Goal: Task Accomplishment & Management: Use online tool/utility

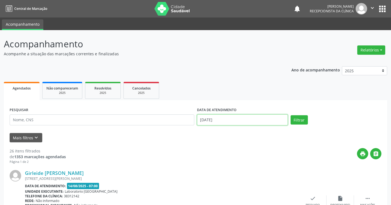
click at [263, 120] on input "[DATE]" at bounding box center [242, 120] width 91 height 11
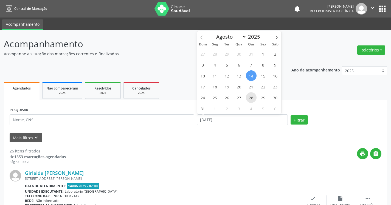
click at [253, 97] on span "28" at bounding box center [251, 97] width 11 height 11
type input "[DATE]"
click at [253, 97] on span "28" at bounding box center [251, 97] width 11 height 11
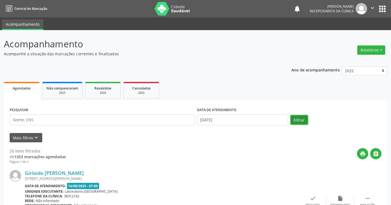
click at [299, 122] on button "Filtrar" at bounding box center [298, 119] width 17 height 9
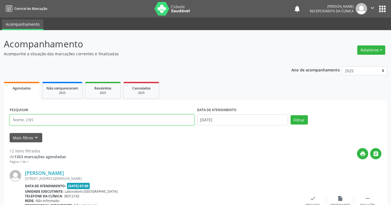
click at [121, 120] on input "text" at bounding box center [102, 120] width 184 height 11
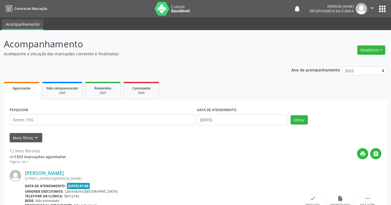
click at [168, 160] on div "print " at bounding box center [223, 156] width 315 height 16
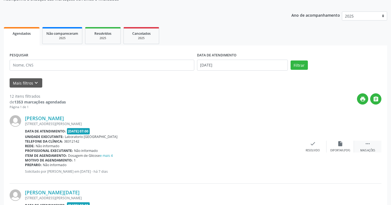
click at [367, 143] on icon "" at bounding box center [367, 144] width 6 height 6
click at [288, 143] on icon "print" at bounding box center [285, 144] width 6 height 6
click at [290, 61] on button "Filtrar" at bounding box center [298, 65] width 17 height 9
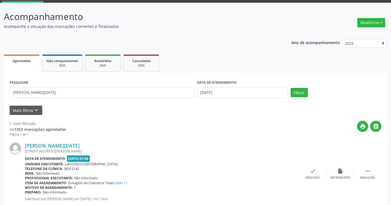
scroll to position [43, 0]
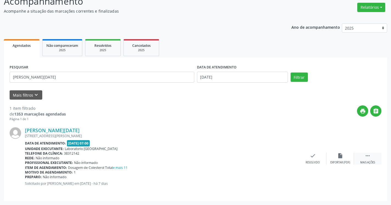
click at [364, 156] on div " Mais ações" at bounding box center [367, 159] width 27 height 12
click at [289, 159] on div "print Imprimir" at bounding box center [284, 159] width 27 height 12
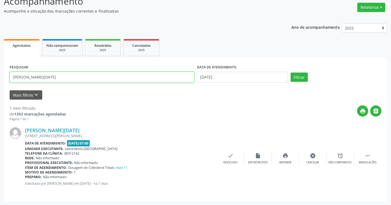
drag, startPoint x: 39, startPoint y: 79, endPoint x: 18, endPoint y: 53, distance: 33.1
click at [18, 54] on div "Agendados Não compareceram 2025 Resolvidos 2025 Cancelados 2025 PESQUISAR [PERS…" at bounding box center [195, 120] width 383 height 164
type input "M"
click at [290, 73] on button "Filtrar" at bounding box center [298, 77] width 17 height 9
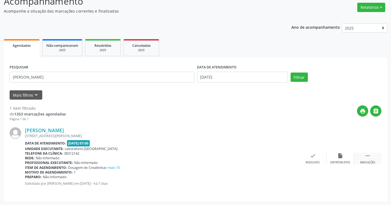
click at [368, 157] on icon "" at bounding box center [367, 156] width 6 height 6
click at [287, 158] on icon "print" at bounding box center [285, 156] width 6 height 6
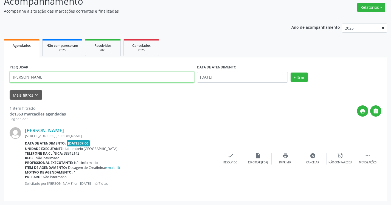
drag, startPoint x: 54, startPoint y: 75, endPoint x: 15, endPoint y: 67, distance: 39.5
click at [15, 67] on div "PESQUISAR [PERSON_NAME]" at bounding box center [101, 74] width 187 height 23
type input "A"
click at [290, 73] on button "Filtrar" at bounding box center [298, 77] width 17 height 9
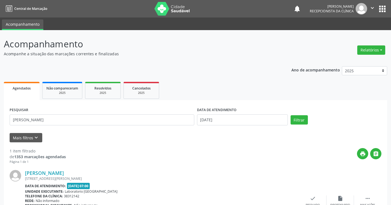
scroll to position [27, 0]
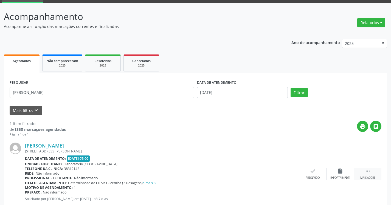
click at [370, 172] on div " Mais ações" at bounding box center [367, 174] width 27 height 12
click at [290, 173] on div "print Imprimir" at bounding box center [284, 174] width 27 height 12
type input "A"
click at [290, 88] on button "Filtrar" at bounding box center [298, 92] width 17 height 9
click at [373, 171] on div " Mais ações" at bounding box center [367, 174] width 27 height 12
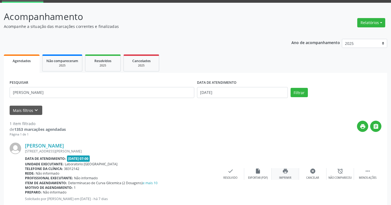
click at [288, 170] on icon "print" at bounding box center [285, 171] width 6 height 6
drag, startPoint x: 55, startPoint y: 91, endPoint x: 18, endPoint y: 80, distance: 38.5
click at [19, 82] on div "PESQUISAR [PERSON_NAME]" at bounding box center [101, 90] width 187 height 23
type input "A"
type input "EVELLY B"
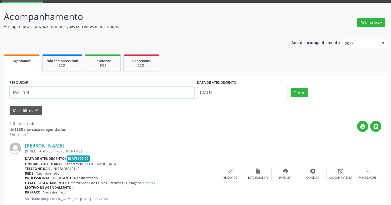
click at [290, 88] on button "Filtrar" at bounding box center [298, 92] width 17 height 9
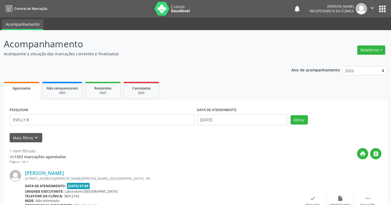
scroll to position [43, 0]
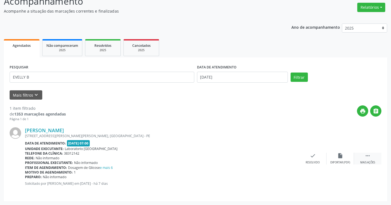
click at [372, 156] on div " Mais ações" at bounding box center [367, 159] width 27 height 12
click at [282, 158] on icon "print" at bounding box center [285, 156] width 6 height 6
click at [11, 62] on div "PESQUISAR EVELLY B DATA DE ATENDIMENTO [DATE] Filtrar UNIDADE DE REFERÊNCIA Sel…" at bounding box center [195, 130] width 383 height 144
type input "[PERSON_NAME]"
click at [290, 73] on button "Filtrar" at bounding box center [298, 77] width 17 height 9
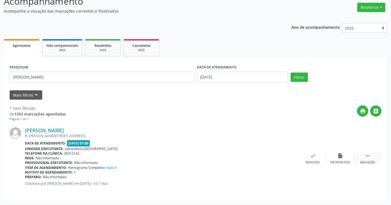
click at [365, 160] on div " Mais ações" at bounding box center [367, 159] width 27 height 12
click at [285, 158] on icon "print" at bounding box center [285, 156] width 6 height 6
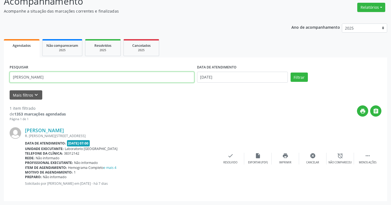
drag, startPoint x: 49, startPoint y: 79, endPoint x: 0, endPoint y: 44, distance: 60.2
click at [0, 48] on div "Acompanhamento Acompanhe a situação das marcações correntes e finalizadas Relat…" at bounding box center [195, 96] width 391 height 218
type input "[DEMOGRAPHIC_DATA] MILENA"
click at [290, 73] on button "Filtrar" at bounding box center [298, 77] width 17 height 9
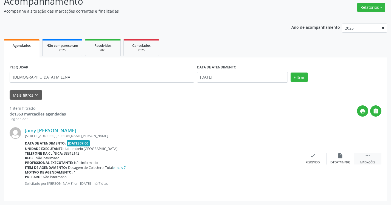
click at [370, 155] on icon "" at bounding box center [367, 156] width 6 height 6
click at [288, 158] on div "print Imprimir" at bounding box center [284, 159] width 27 height 12
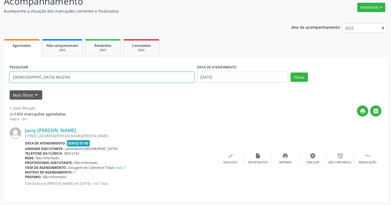
drag, startPoint x: 42, startPoint y: 80, endPoint x: 0, endPoint y: 53, distance: 50.0
click at [0, 54] on div "Acompanhamento Acompanhe a situação das marcações correntes e finalizadas Relat…" at bounding box center [195, 96] width 391 height 218
click at [290, 73] on button "Filtrar" at bounding box center [298, 77] width 17 height 9
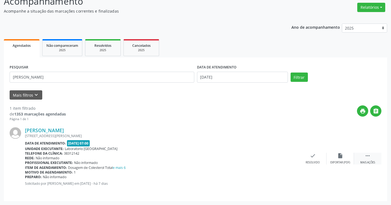
click at [368, 159] on div " Mais ações" at bounding box center [367, 159] width 27 height 12
click at [286, 159] on div "print Imprimir" at bounding box center [284, 159] width 27 height 12
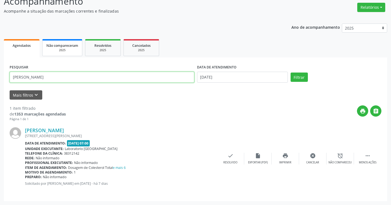
drag, startPoint x: 116, startPoint y: 77, endPoint x: 56, endPoint y: 44, distance: 68.5
click at [56, 44] on div "Agendados Não compareceram 2025 Resolvidos 2025 Cancelados 2025 PESQUISAR [PERS…" at bounding box center [195, 120] width 383 height 164
drag, startPoint x: 80, startPoint y: 81, endPoint x: 24, endPoint y: 57, distance: 61.0
click at [25, 59] on div "PESQUISAR [PERSON_NAME] DATA DE ATENDIMENTO [DATE] Filtrar UNIDADE DE REFERÊNCI…" at bounding box center [195, 130] width 383 height 144
type input "M"
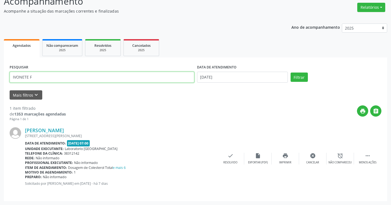
click at [290, 73] on button "Filtrar" at bounding box center [298, 77] width 17 height 9
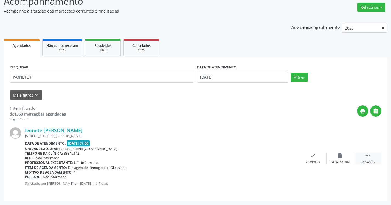
click at [373, 157] on div " Mais ações" at bounding box center [367, 159] width 27 height 12
click at [283, 161] on div "Imprimir" at bounding box center [285, 163] width 12 height 4
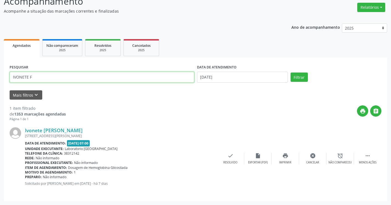
drag, startPoint x: 38, startPoint y: 76, endPoint x: 18, endPoint y: 50, distance: 32.9
click at [20, 53] on div "Agendados Não compareceram 2025 Resolvidos 2025 Cancelados 2025 PESQUISAR IVONE…" at bounding box center [195, 120] width 383 height 164
type input "I"
click at [290, 73] on button "Filtrar" at bounding box center [298, 77] width 17 height 9
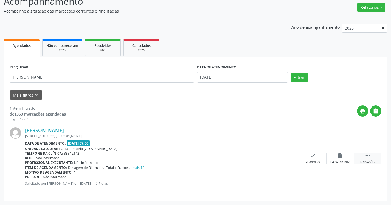
click at [371, 157] on div " Mais ações" at bounding box center [367, 159] width 27 height 12
click at [286, 160] on div "print Imprimir" at bounding box center [284, 159] width 27 height 12
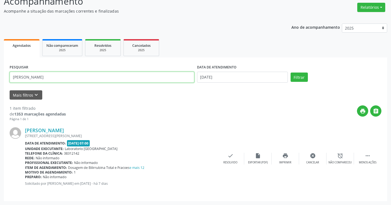
click at [37, 81] on input "[PERSON_NAME]" at bounding box center [102, 77] width 184 height 11
type input "[PERSON_NAME]"
click at [290, 73] on button "Filtrar" at bounding box center [298, 77] width 17 height 9
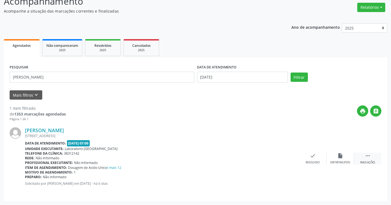
click at [369, 158] on icon "" at bounding box center [367, 156] width 6 height 6
click at [289, 160] on div "print Imprimir" at bounding box center [284, 159] width 27 height 12
